Goal: Task Accomplishment & Management: Use online tool/utility

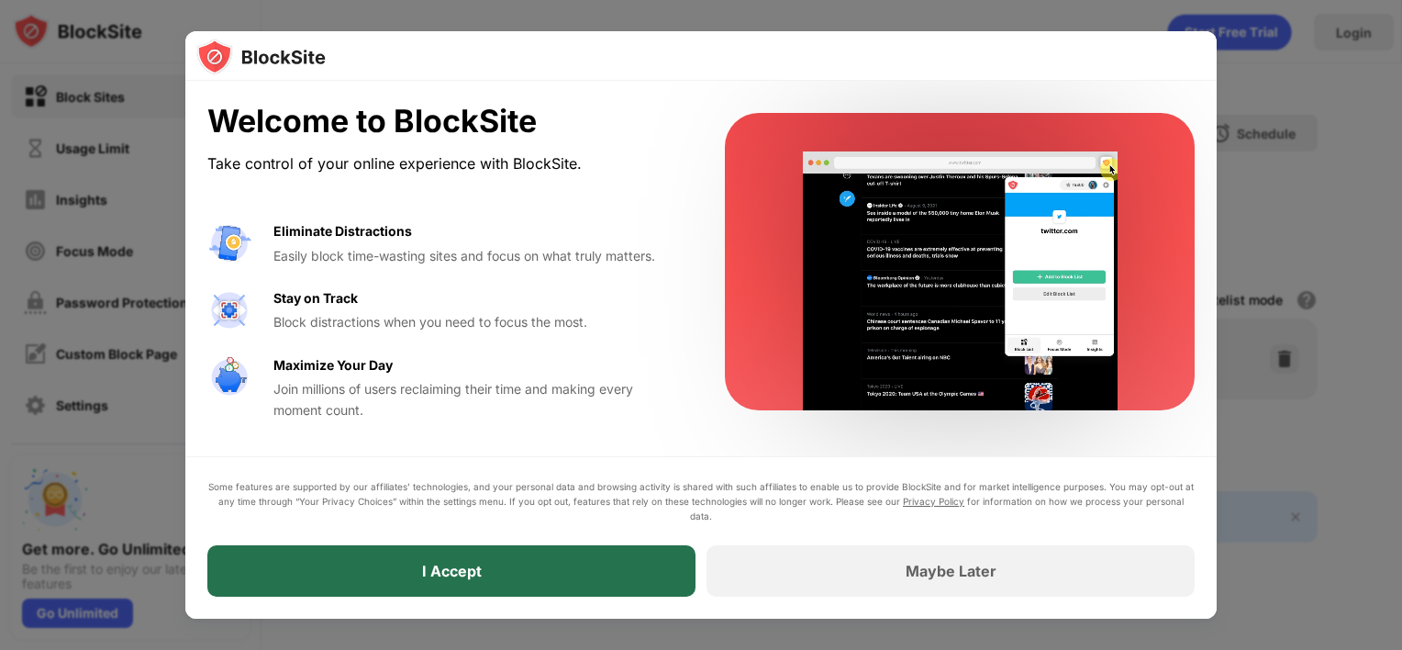
click at [538, 584] on div "I Accept" at bounding box center [451, 570] width 488 height 51
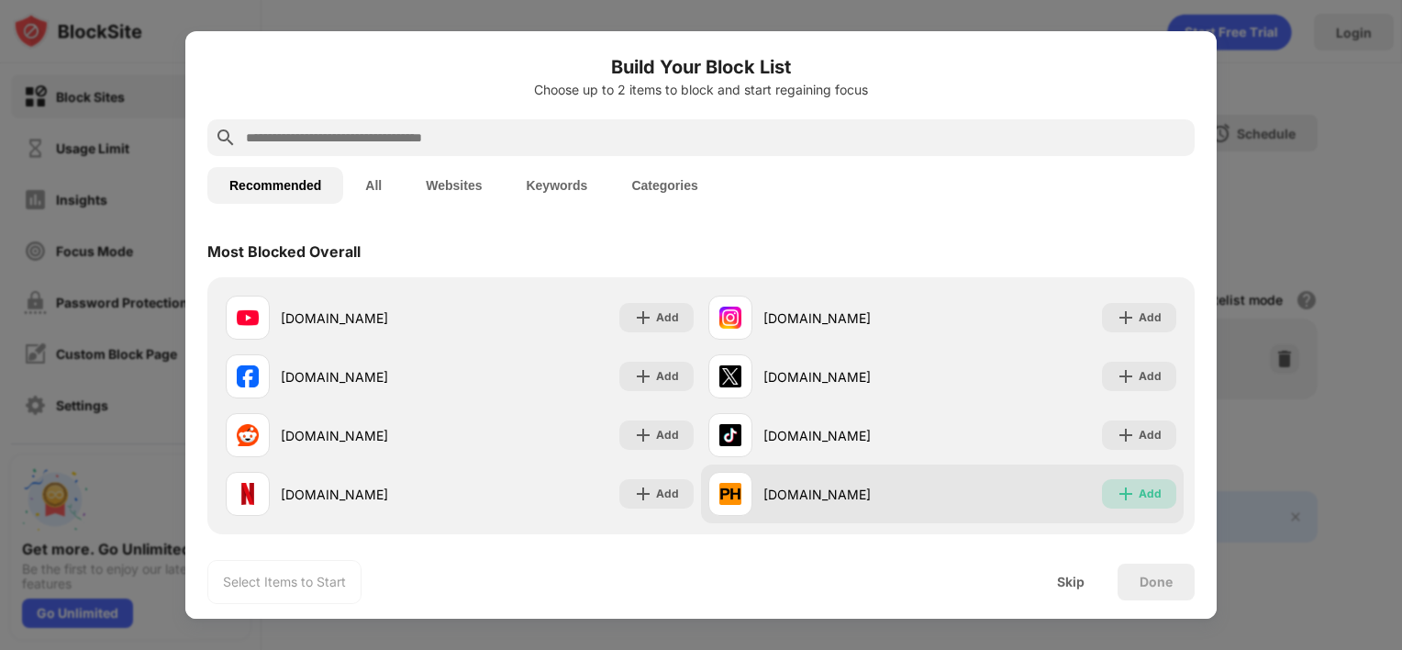
click at [1102, 499] on div "Add" at bounding box center [1139, 493] width 74 height 29
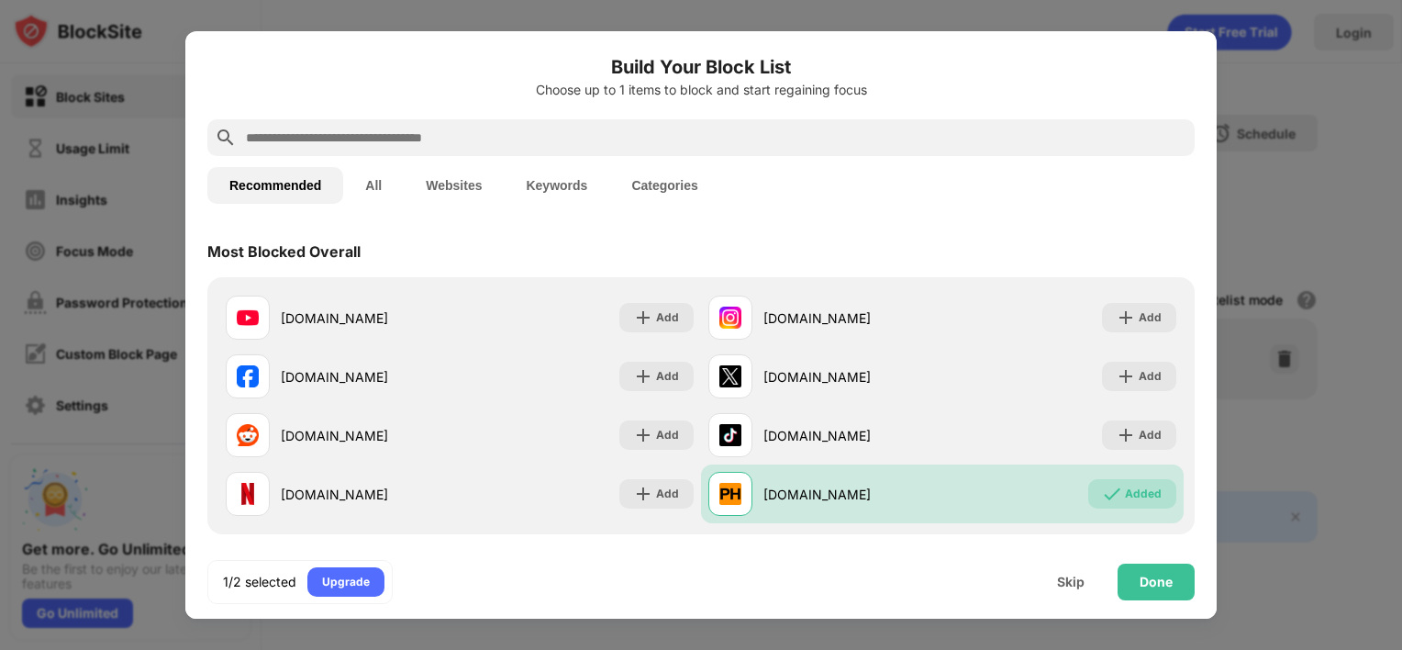
click at [430, 136] on input "text" at bounding box center [716, 138] width 944 height 22
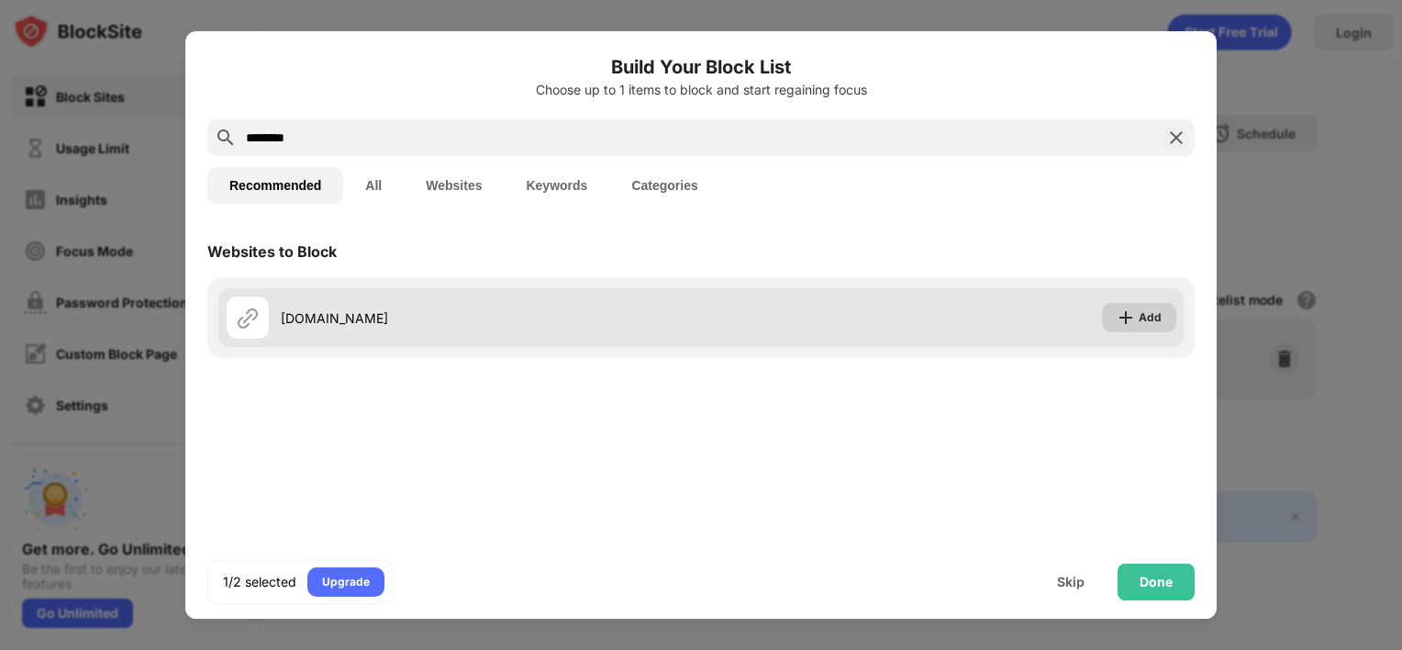
type input "********"
click at [1140, 309] on div "Add" at bounding box center [1150, 317] width 23 height 18
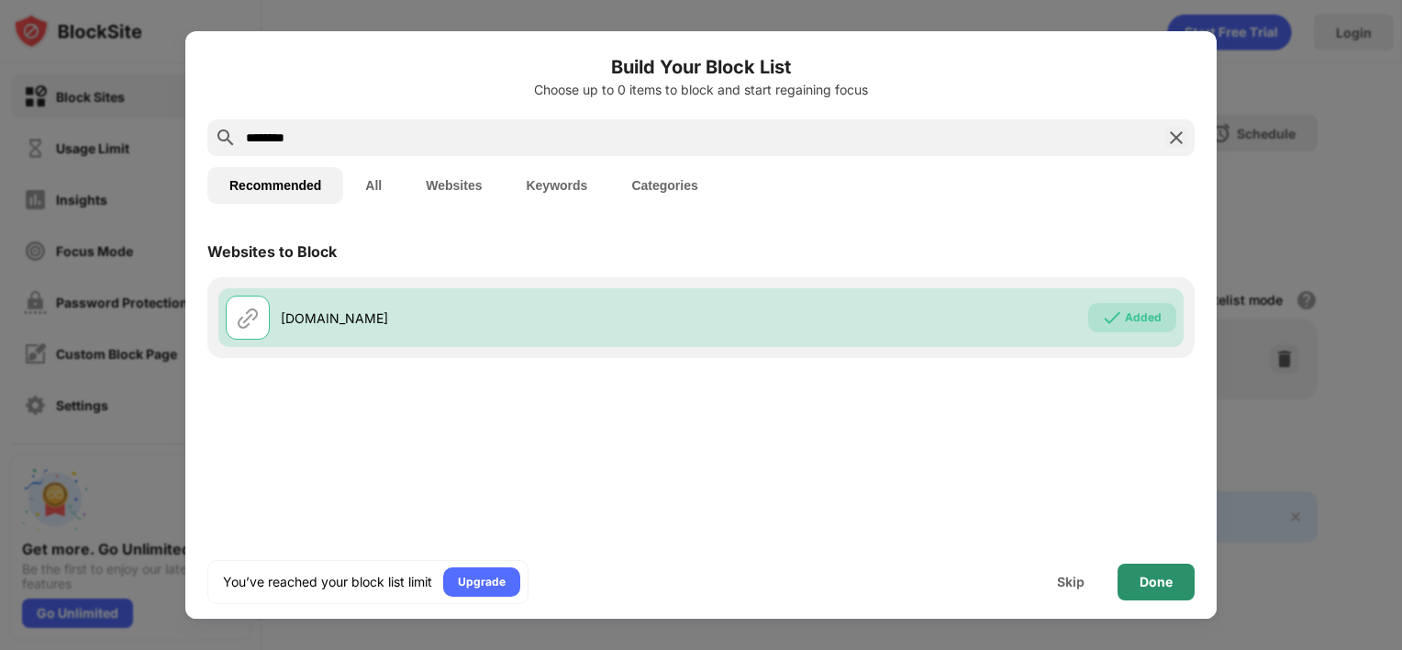
click at [1156, 585] on div "Done" at bounding box center [1156, 582] width 33 height 15
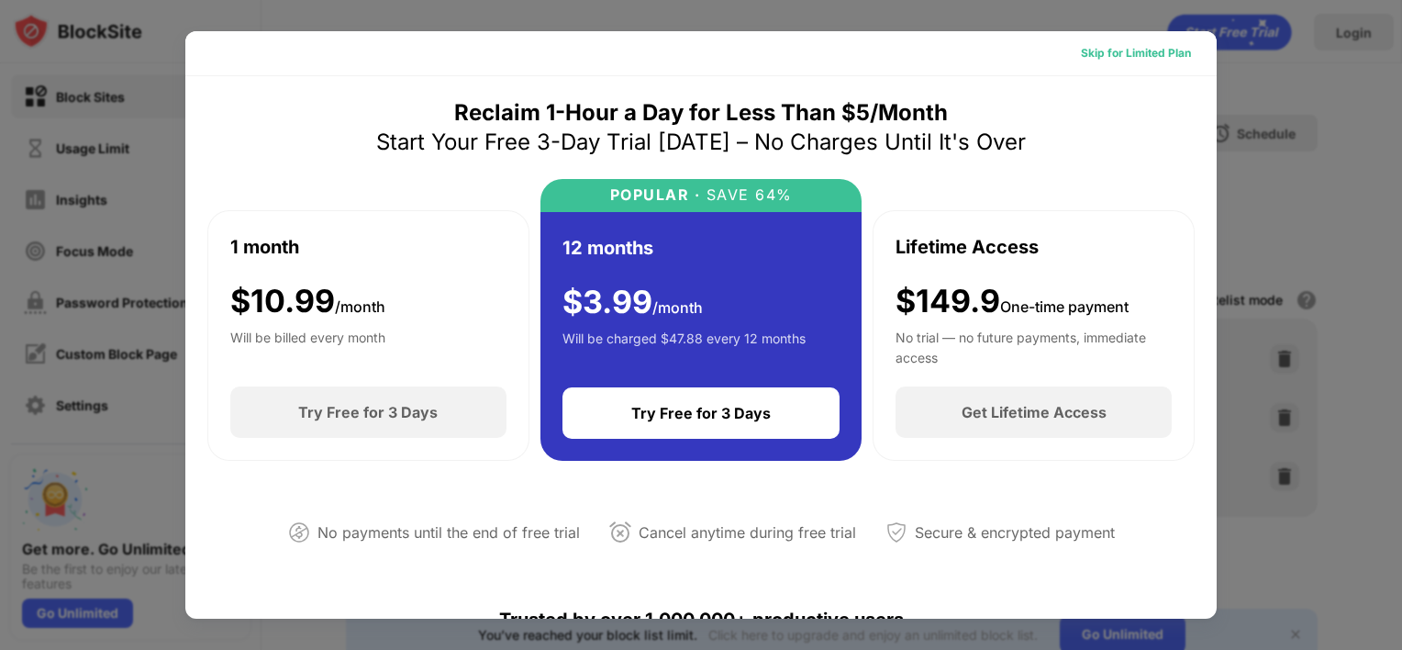
click at [1122, 51] on div "Skip for Limited Plan" at bounding box center [1136, 53] width 110 height 18
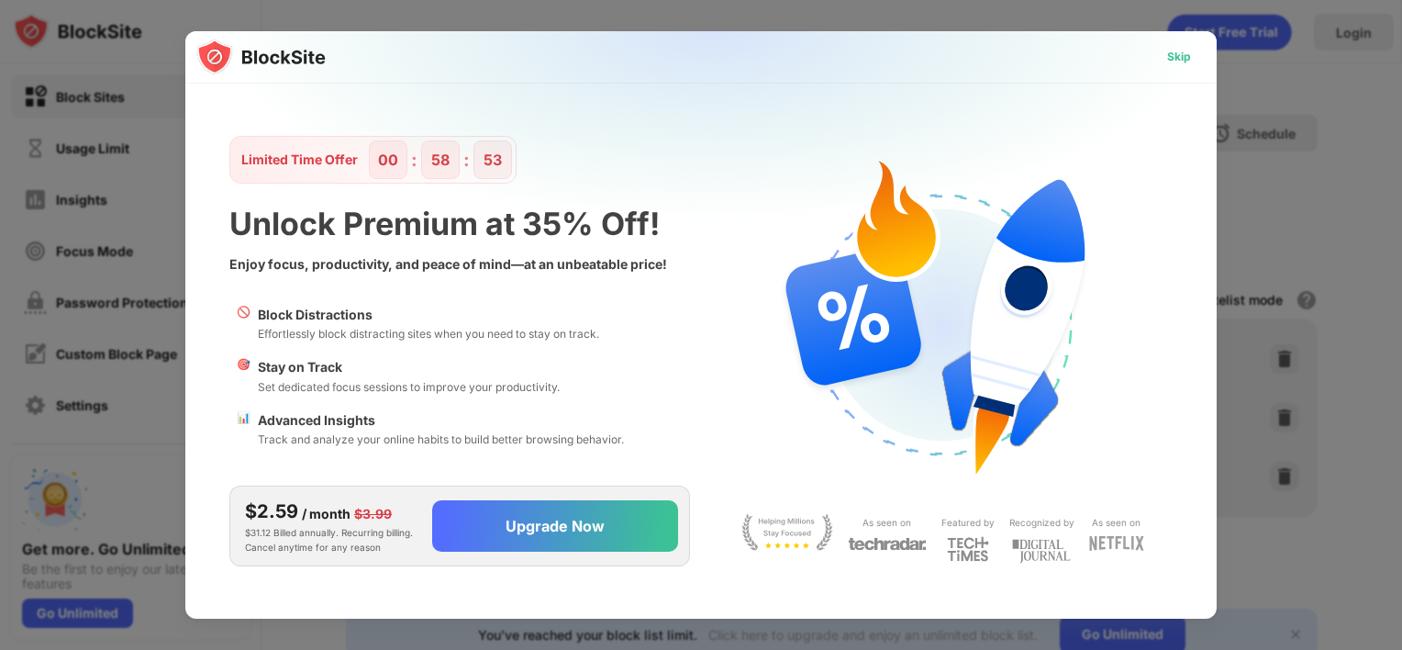
click at [1186, 61] on div "Skip" at bounding box center [1179, 57] width 24 height 18
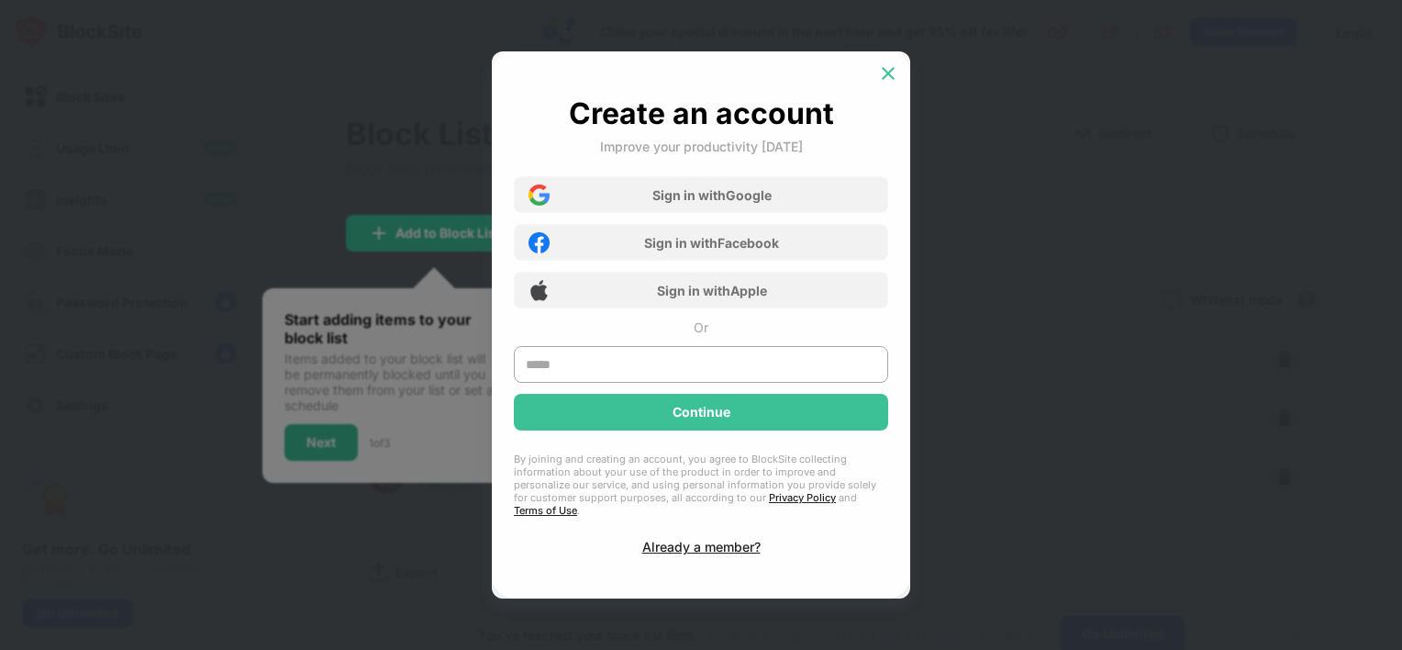
click at [887, 83] on img at bounding box center [888, 73] width 18 height 18
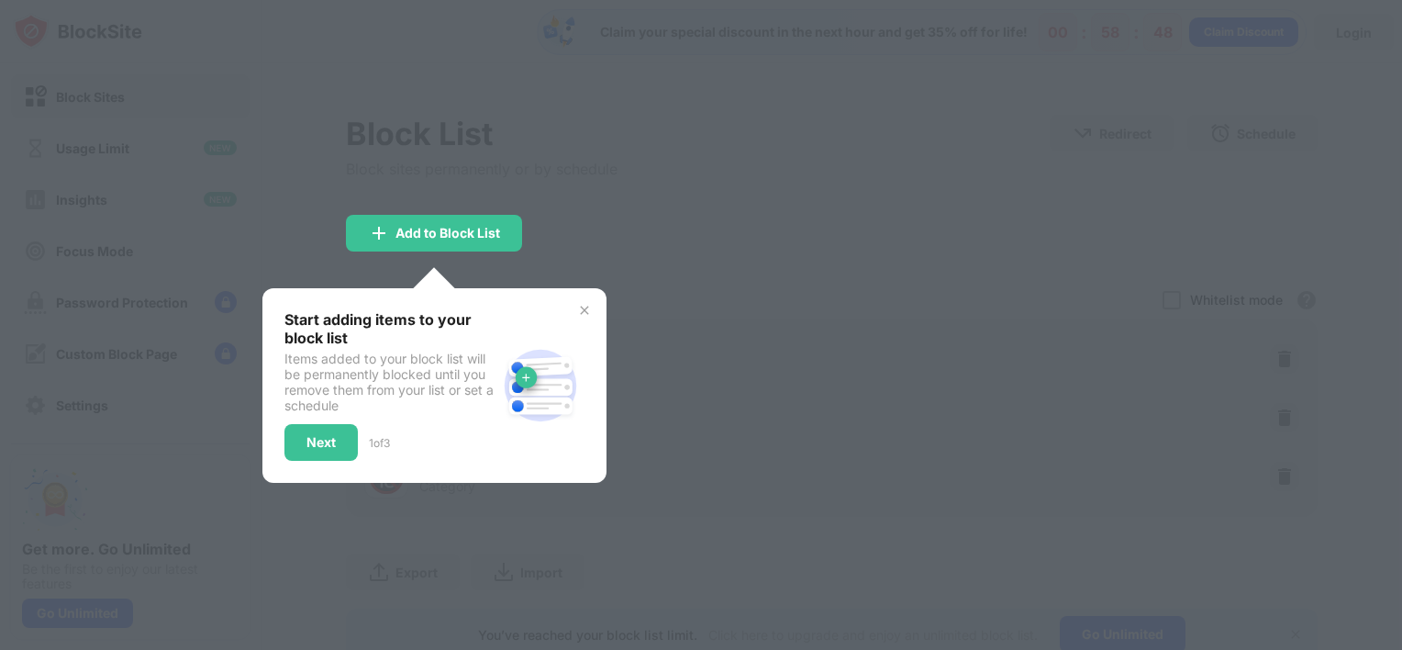
click at [557, 173] on div at bounding box center [701, 325] width 1402 height 650
click at [303, 444] on div "Next" at bounding box center [321, 442] width 73 height 37
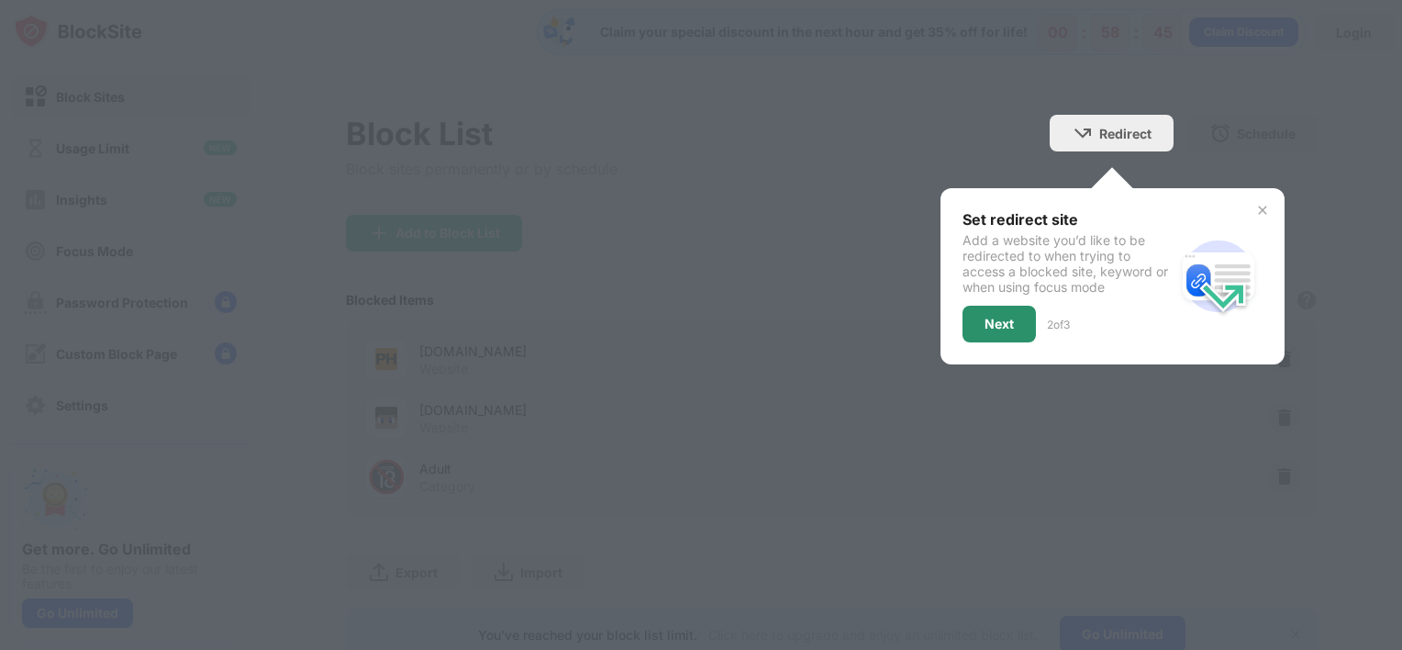
click at [988, 319] on div "Next" at bounding box center [999, 324] width 29 height 15
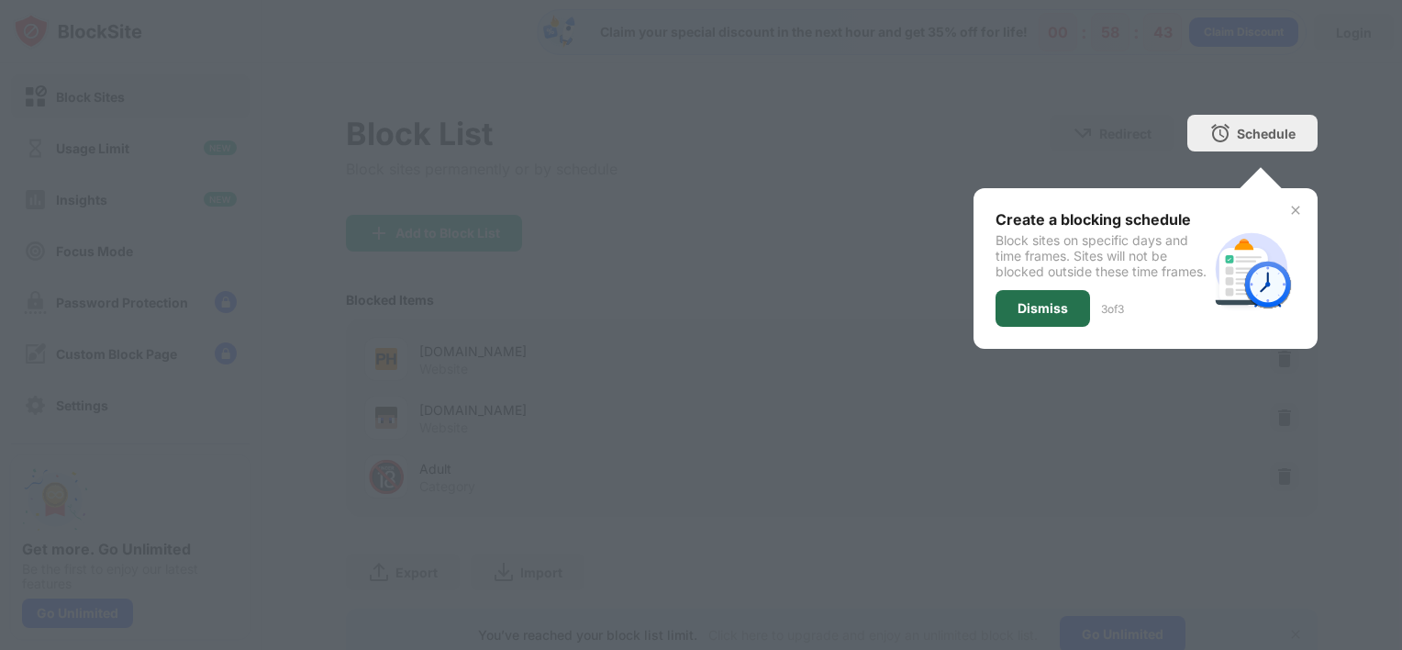
click at [996, 319] on div "Dismiss" at bounding box center [1043, 308] width 95 height 37
